Goal: Task Accomplishment & Management: Manage account settings

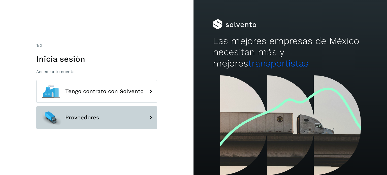
click at [140, 123] on button "Proveedores" at bounding box center [96, 117] width 121 height 23
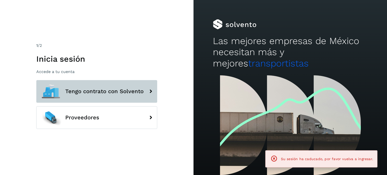
click at [101, 91] on span "Tengo contrato con Solvento" at bounding box center [104, 91] width 78 height 6
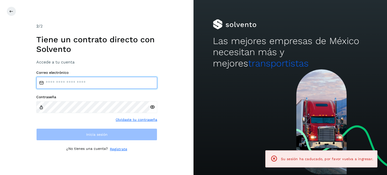
click at [96, 79] on input "email" at bounding box center [96, 83] width 121 height 12
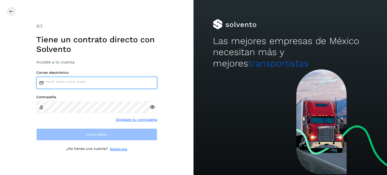
type input "**********"
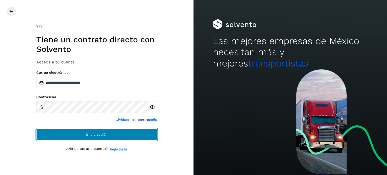
click at [84, 135] on button "Inicia sesión" at bounding box center [96, 135] width 121 height 12
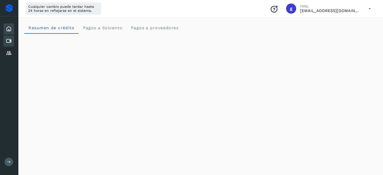
click at [8, 41] on icon at bounding box center [9, 41] width 6 height 6
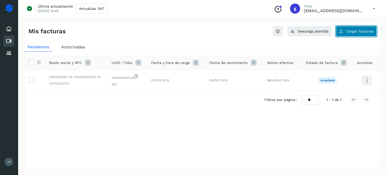
click at [347, 33] on button "Cargar facturas" at bounding box center [356, 31] width 41 height 11
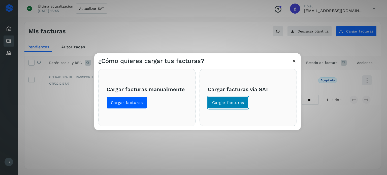
click at [226, 106] on button "Cargar facturas" at bounding box center [228, 103] width 41 height 12
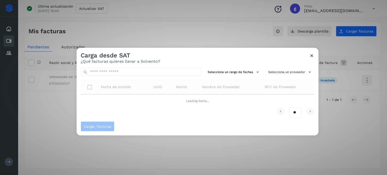
click at [226, 106] on td "Loading items..." at bounding box center [198, 101] width 234 height 13
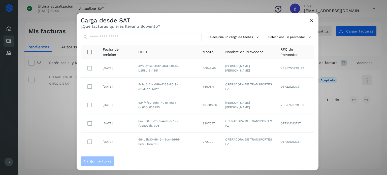
click at [312, 21] on icon at bounding box center [311, 20] width 5 height 5
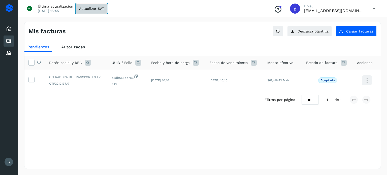
click at [95, 10] on span "Actualizar SAT" at bounding box center [91, 9] width 25 height 4
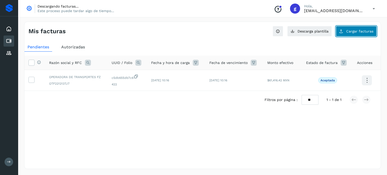
click at [370, 32] on span "Cargar facturas" at bounding box center [359, 31] width 27 height 4
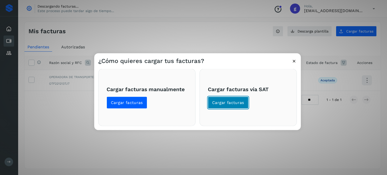
click at [227, 103] on span "Cargar facturas" at bounding box center [228, 103] width 32 height 6
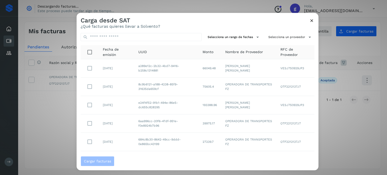
click at [316, 20] on div "Carga desde SAT ¿Qué facturas quieres llevar a Solvento?" at bounding box center [198, 21] width 242 height 16
click at [311, 20] on icon at bounding box center [311, 20] width 5 height 5
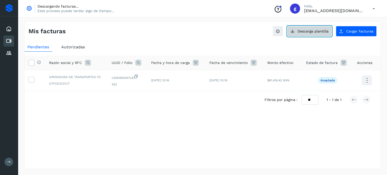
click at [320, 32] on span "Descarga plantilla" at bounding box center [313, 31] width 31 height 4
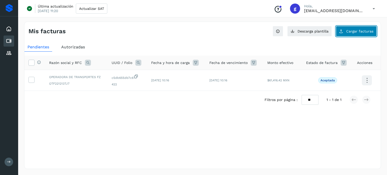
click at [350, 30] on span "Cargar facturas" at bounding box center [359, 31] width 27 height 4
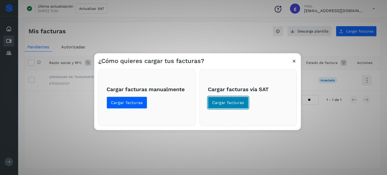
click at [234, 106] on button "Cargar facturas" at bounding box center [228, 103] width 41 height 12
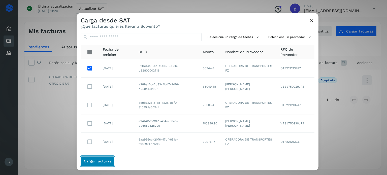
click at [97, 162] on span "Cargar facturas" at bounding box center [97, 162] width 27 height 4
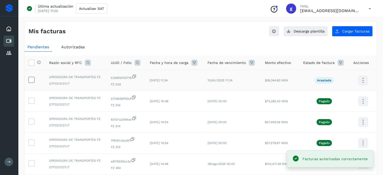
click at [32, 80] on icon at bounding box center [31, 79] width 5 height 5
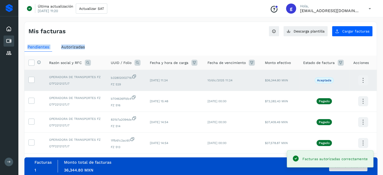
drag, startPoint x: 383, startPoint y: 37, endPoint x: 387, endPoint y: 53, distance: 16.6
click at [383, 53] on html "Inicio Cuentas por pagar Proveedores Salir Última actualización 11/oct/2025 11:…" at bounding box center [191, 161] width 383 height 322
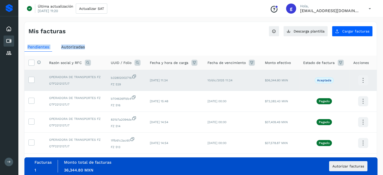
click at [268, 77] on td "$36,344.80 MXN" at bounding box center [280, 80] width 38 height 21
click at [350, 165] on span "Autorizar facturas" at bounding box center [349, 167] width 32 height 4
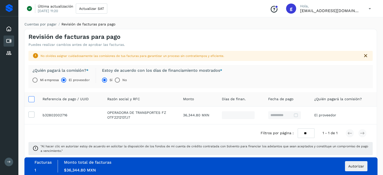
click at [32, 99] on icon at bounding box center [31, 98] width 5 height 5
click at [31, 116] on icon at bounding box center [31, 114] width 5 height 5
click at [357, 166] on span "Autorizar" at bounding box center [357, 167] width 16 height 4
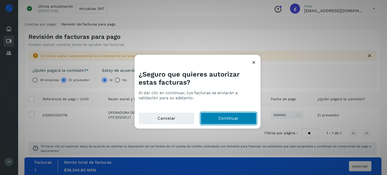
click at [236, 117] on button "Continuar" at bounding box center [229, 118] width 56 height 12
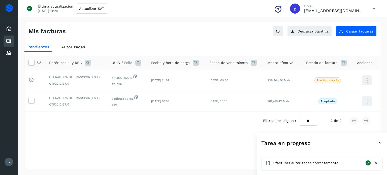
click at [381, 144] on icon at bounding box center [380, 143] width 6 height 6
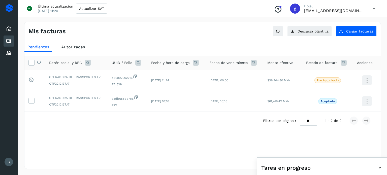
click at [379, 166] on icon at bounding box center [380, 168] width 6 height 6
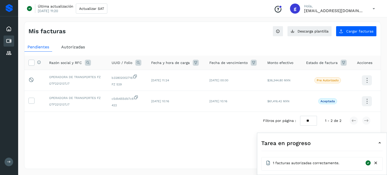
click at [377, 146] on div "Tarea en progreso" at bounding box center [322, 143] width 122 height 12
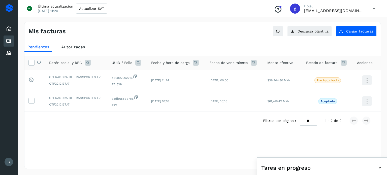
click at [372, 7] on icon at bounding box center [374, 9] width 10 height 10
click at [346, 31] on div "Cerrar sesión" at bounding box center [349, 33] width 60 height 10
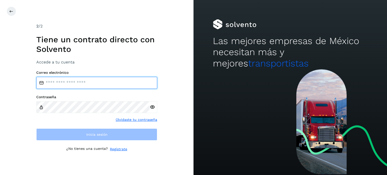
click at [81, 81] on input "email" at bounding box center [96, 83] width 121 height 12
type input "**********"
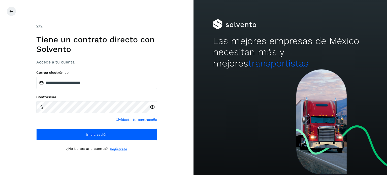
click at [154, 108] on icon at bounding box center [152, 107] width 5 height 5
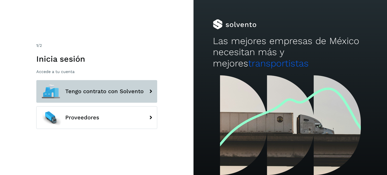
click at [90, 88] on span "Tengo contrato con Solvento" at bounding box center [104, 91] width 78 height 6
